Goal: Task Accomplishment & Management: Use online tool/utility

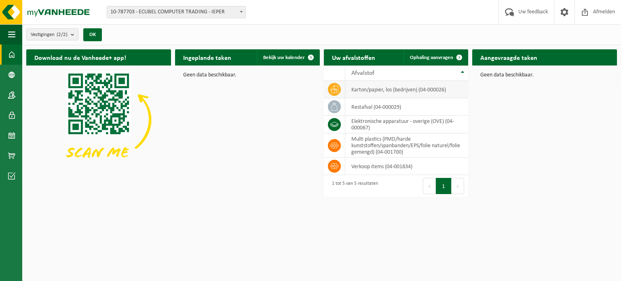
click at [341, 89] on td at bounding box center [334, 89] width 21 height 17
click at [359, 91] on td "karton/papier, los (bedrijven) (04-000026)" at bounding box center [406, 89] width 123 height 17
drag, startPoint x: 346, startPoint y: 247, endPoint x: 196, endPoint y: 197, distance: 158.5
click at [196, 197] on html "Vestiging: 10-787703 - ECUBEL COMPUTER TRADING - IEPER 10-900583 - ECUBEL COMPU…" at bounding box center [310, 140] width 621 height 281
click at [459, 55] on span at bounding box center [459, 57] width 16 height 16
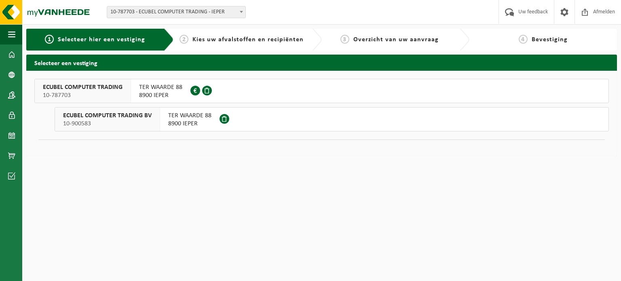
click at [184, 120] on span "8900 IEPER" at bounding box center [189, 124] width 43 height 8
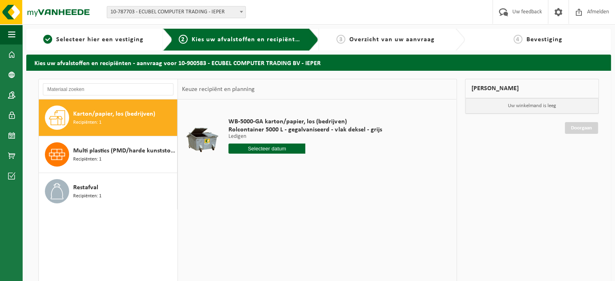
click at [88, 116] on span "Karton/papier, los (bedrijven)" at bounding box center [114, 114] width 82 height 10
click at [253, 148] on input "text" at bounding box center [266, 148] width 77 height 10
click at [232, 244] on div "25" at bounding box center [236, 246] width 14 height 13
type input "Van 2025-08-25"
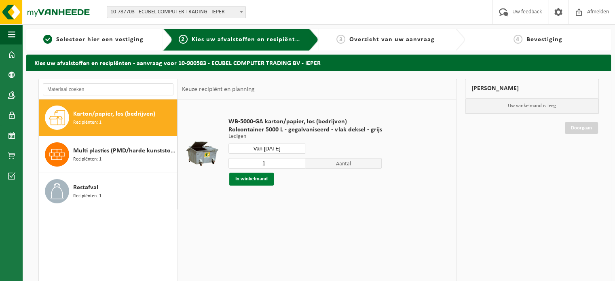
click at [251, 179] on button "In winkelmand" at bounding box center [251, 179] width 44 height 13
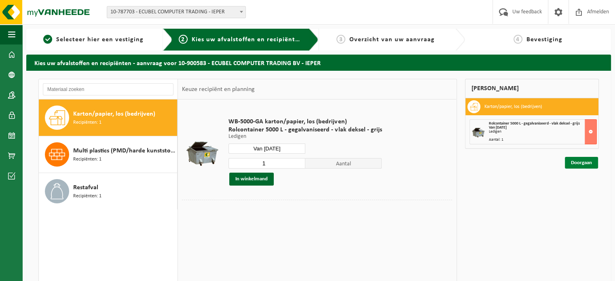
click at [582, 166] on link "Doorgaan" at bounding box center [581, 163] width 33 height 12
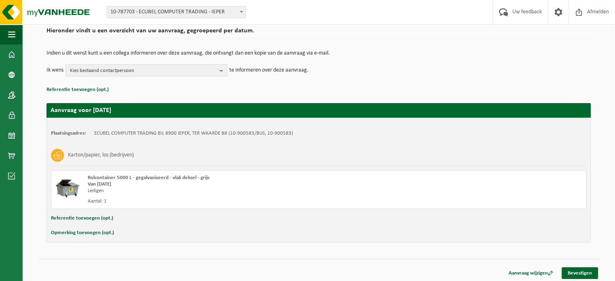
scroll to position [65, 0]
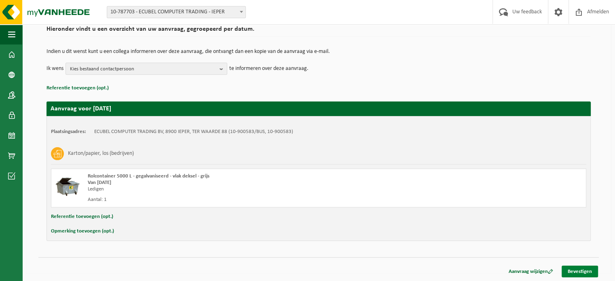
click at [580, 272] on link "Bevestigen" at bounding box center [579, 272] width 36 height 12
